Goal: Task Accomplishment & Management: Use online tool/utility

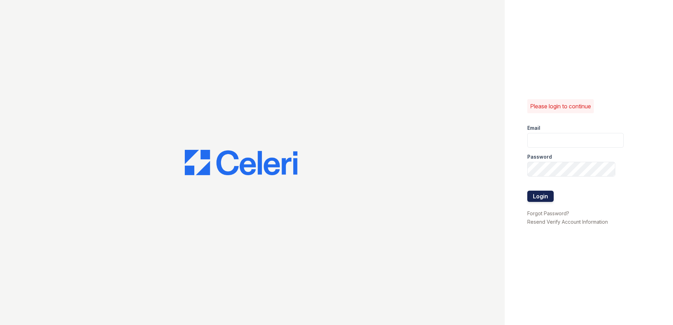
type input "[EMAIL_ADDRESS][DOMAIN_NAME]"
click at [539, 195] on button "Login" at bounding box center [541, 196] width 26 height 11
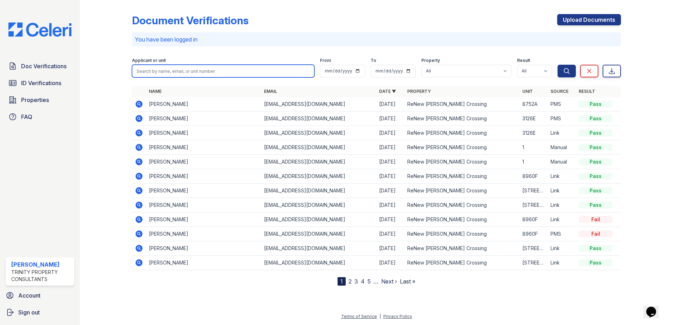
click at [216, 75] on input "search" at bounding box center [223, 71] width 182 height 13
type input "camrin"
click at [558, 65] on button "Search" at bounding box center [567, 71] width 18 height 13
